Goal: Task Accomplishment & Management: Use online tool/utility

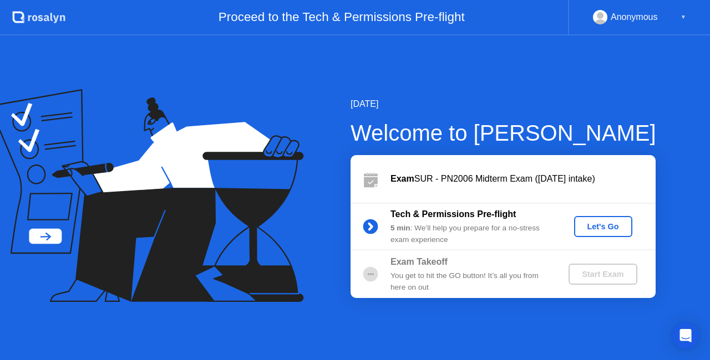
click at [128, 190] on icon at bounding box center [141, 173] width 260 height 141
click at [622, 233] on button "Let's Go" at bounding box center [603, 226] width 58 height 21
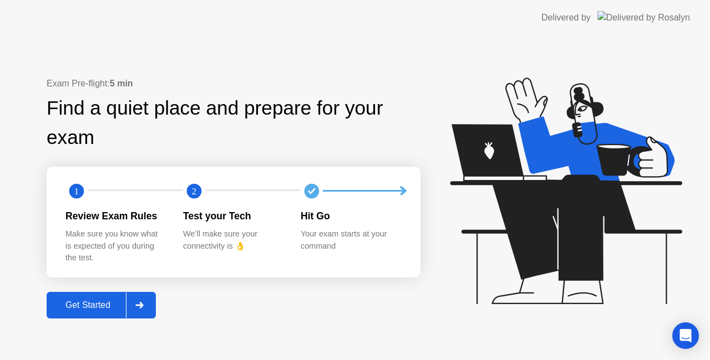
click at [106, 301] on div "Get Started" at bounding box center [88, 306] width 76 height 10
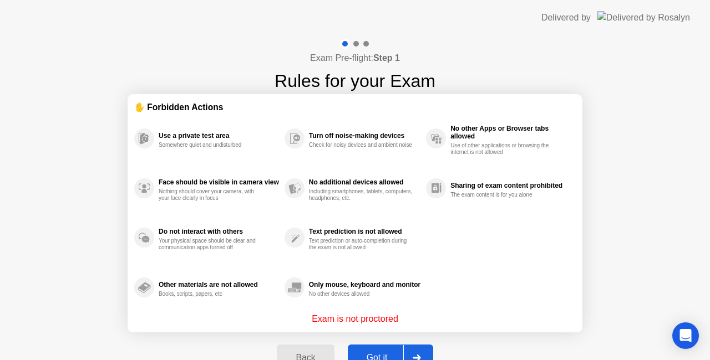
click at [376, 353] on div "Got it" at bounding box center [377, 358] width 52 height 10
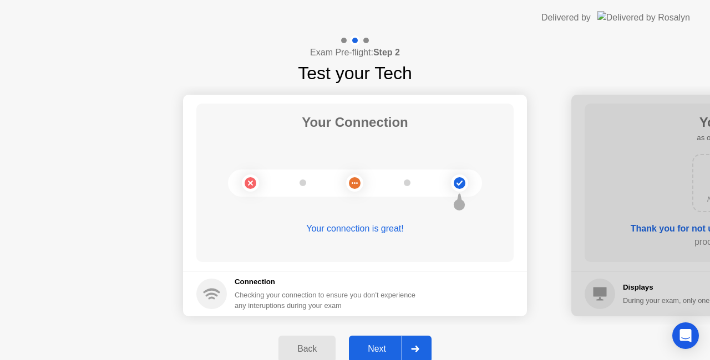
click at [380, 345] on div "Next" at bounding box center [376, 349] width 49 height 10
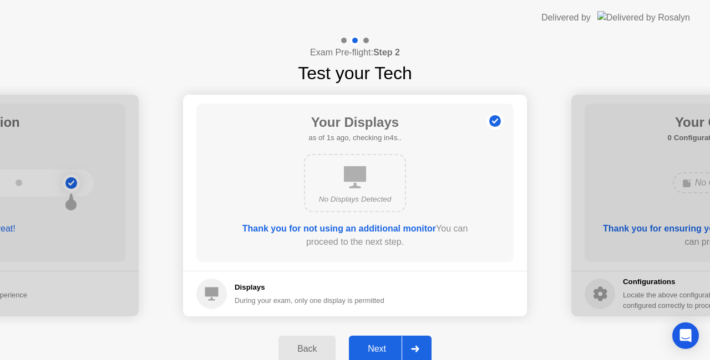
click at [380, 345] on div "Next" at bounding box center [376, 349] width 49 height 10
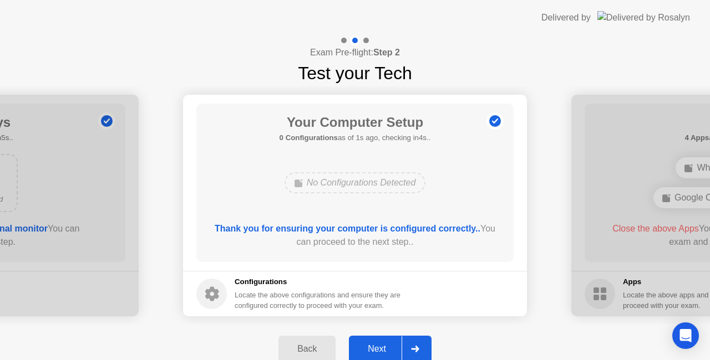
click at [380, 345] on div "Next" at bounding box center [376, 349] width 49 height 10
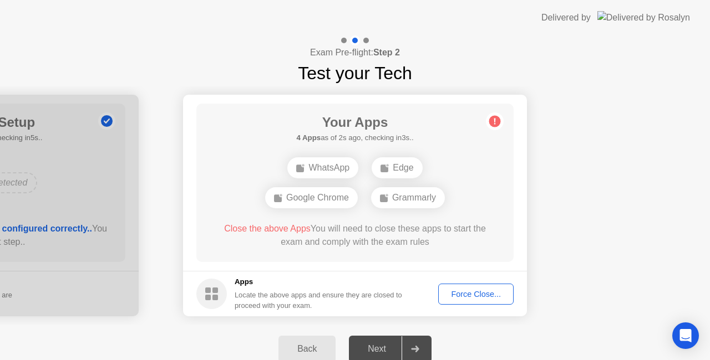
click at [491, 296] on div "Force Close..." at bounding box center [476, 294] width 68 height 9
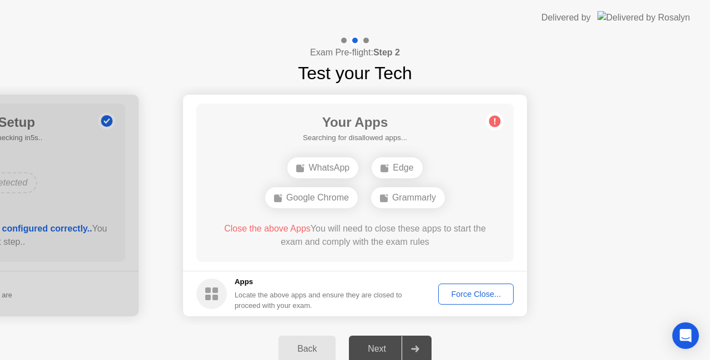
click at [475, 302] on button "Force Close..." at bounding box center [475, 294] width 75 height 21
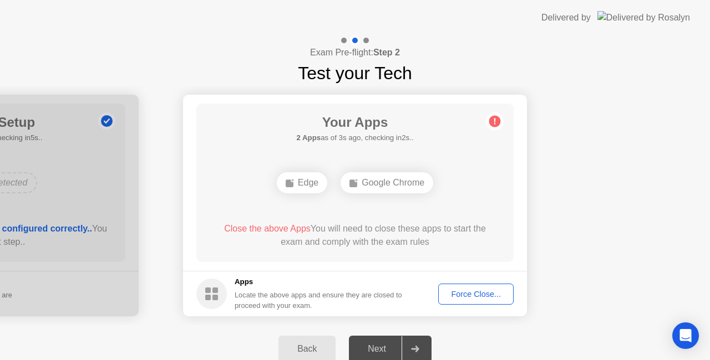
click at [469, 296] on div "Force Close..." at bounding box center [476, 294] width 68 height 9
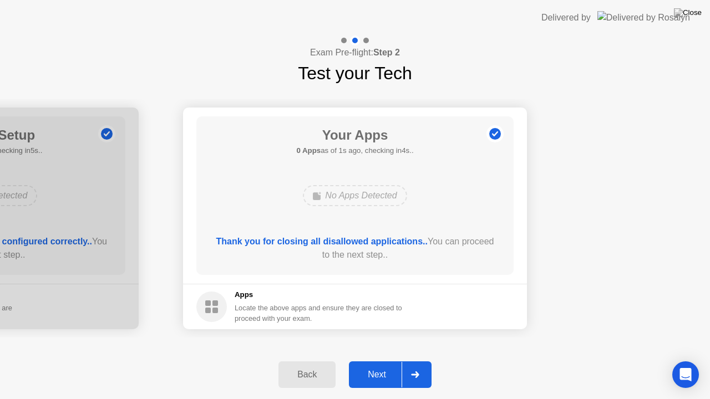
click at [376, 360] on div "Next" at bounding box center [376, 375] width 49 height 10
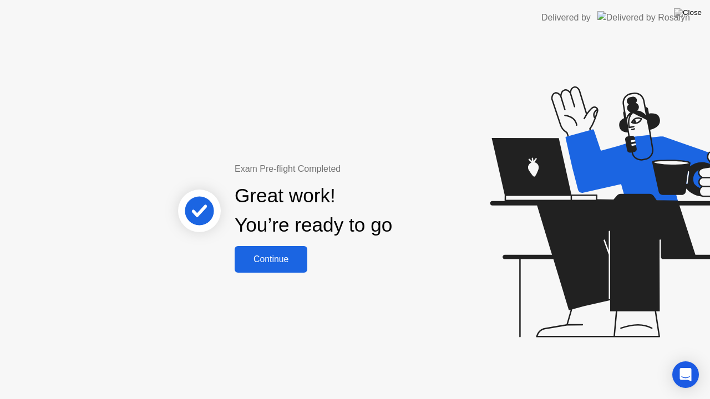
click at [291, 257] on div "Continue" at bounding box center [271, 260] width 66 height 10
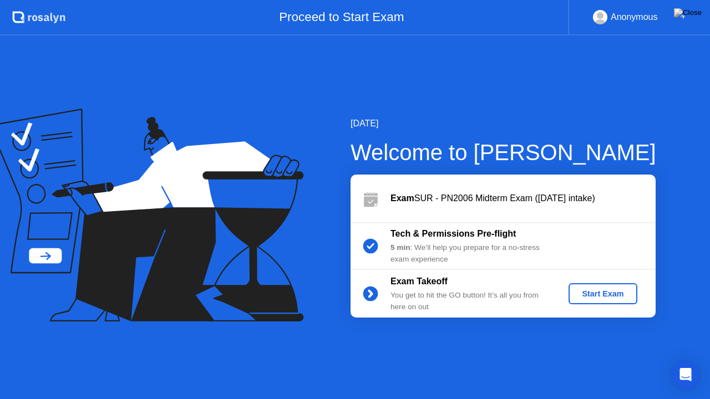
click at [619, 291] on div "Start Exam" at bounding box center [602, 293] width 59 height 9
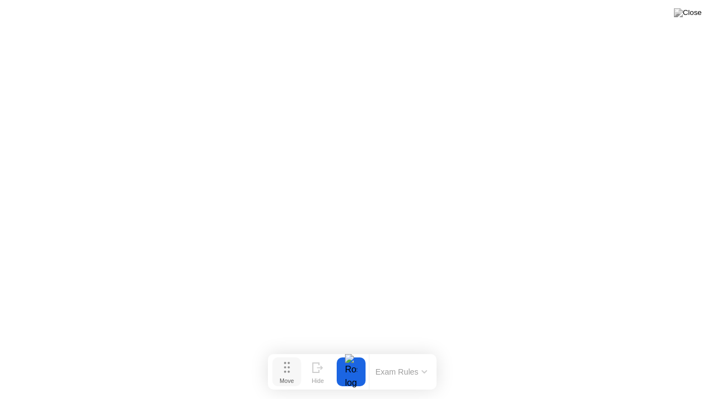
drag, startPoint x: 290, startPoint y: 379, endPoint x: 287, endPoint y: 370, distance: 9.3
click at [287, 360] on icon at bounding box center [287, 367] width 6 height 11
click at [692, 20] on button at bounding box center [687, 13] width 33 height 14
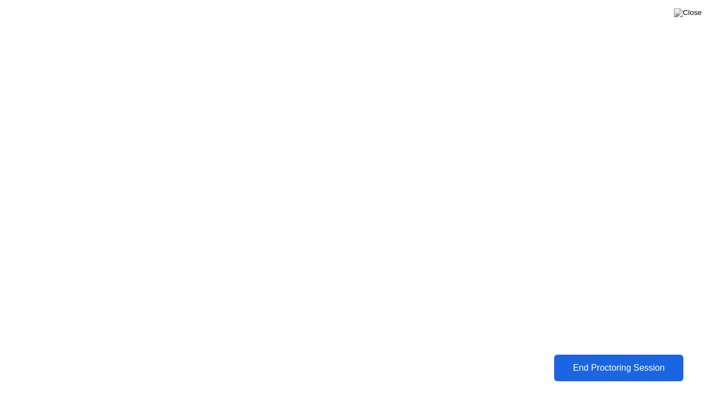
click at [637, 360] on div "End Proctoring Session" at bounding box center [618, 368] width 134 height 11
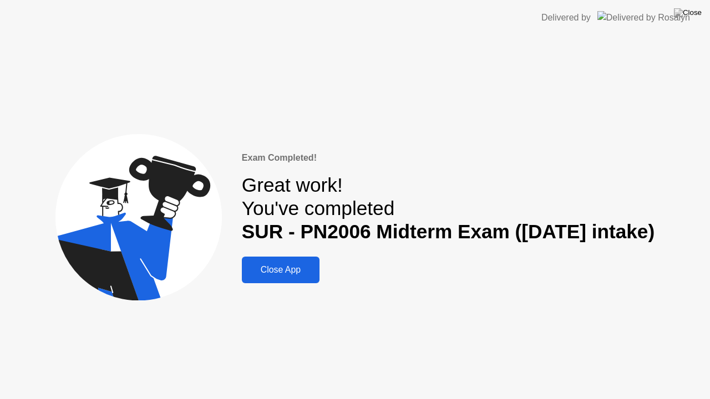
click at [278, 265] on div "Close App" at bounding box center [280, 270] width 71 height 10
